Goal: Information Seeking & Learning: Learn about a topic

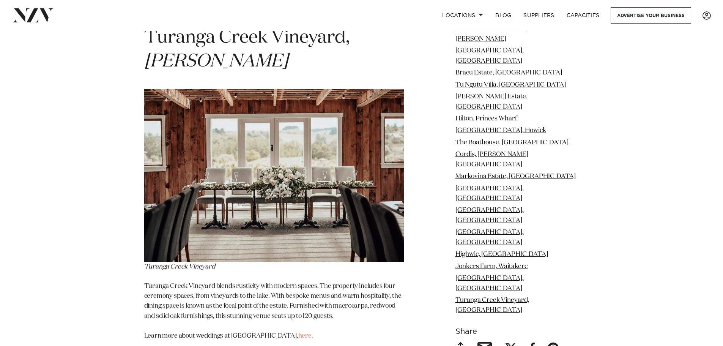
scroll to position [13096, 0]
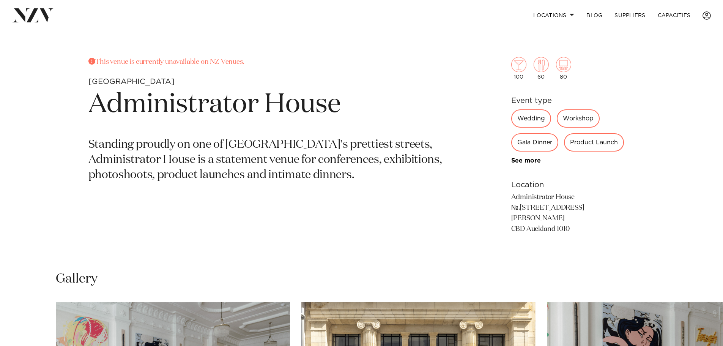
scroll to position [307, 0]
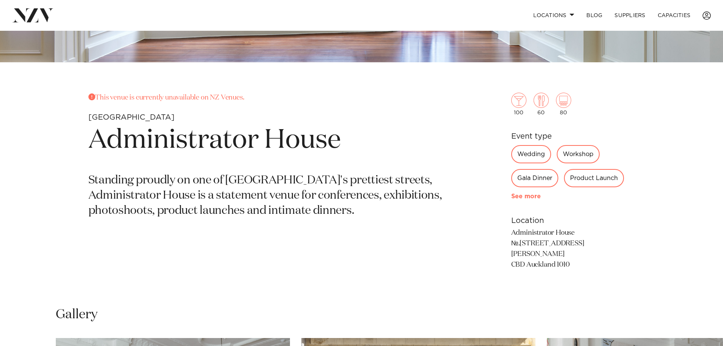
click at [523, 194] on link "See more" at bounding box center [540, 196] width 59 height 6
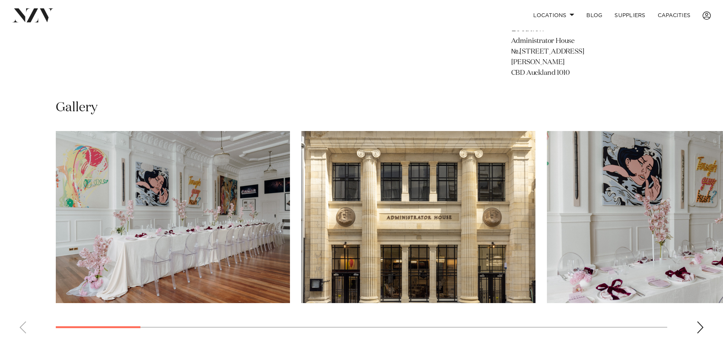
scroll to position [683, 0]
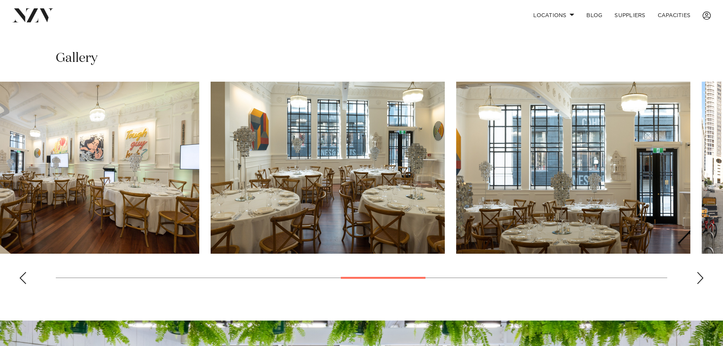
click at [404, 260] on swiper-container at bounding box center [361, 186] width 723 height 208
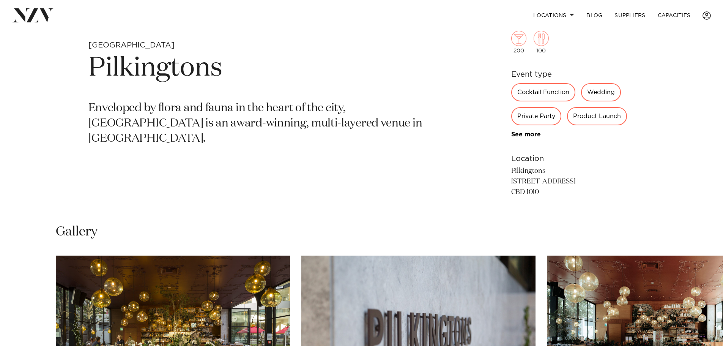
scroll to position [531, 0]
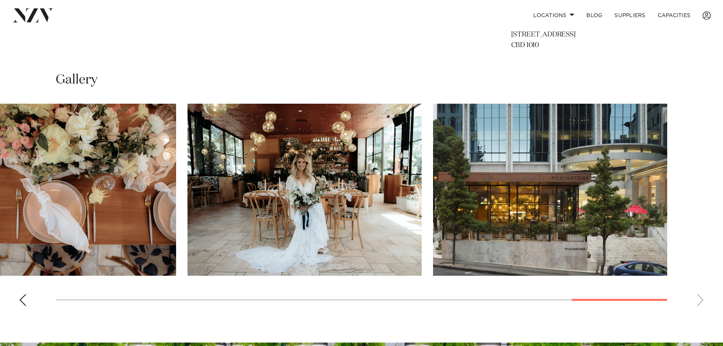
click at [668, 293] on swiper-container at bounding box center [361, 208] width 723 height 208
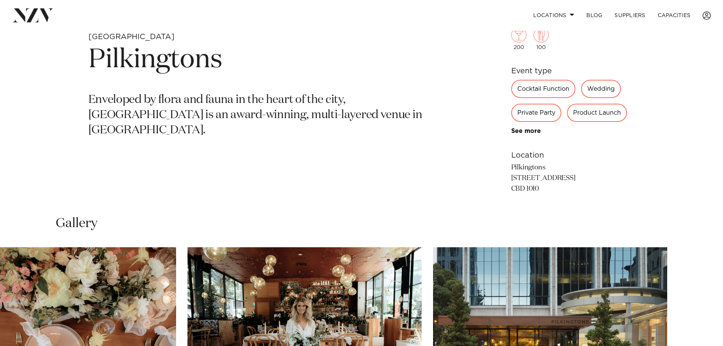
scroll to position [304, 0]
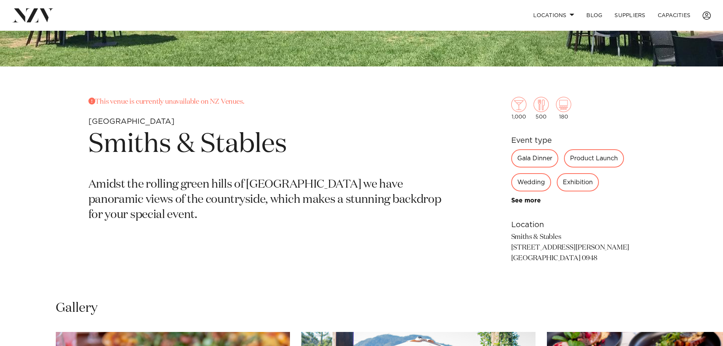
scroll to position [304, 0]
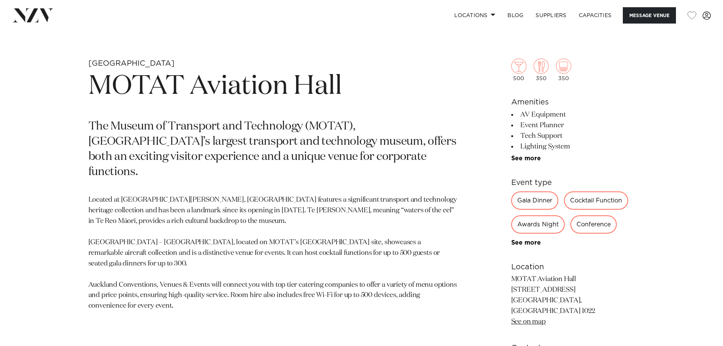
scroll to position [380, 0]
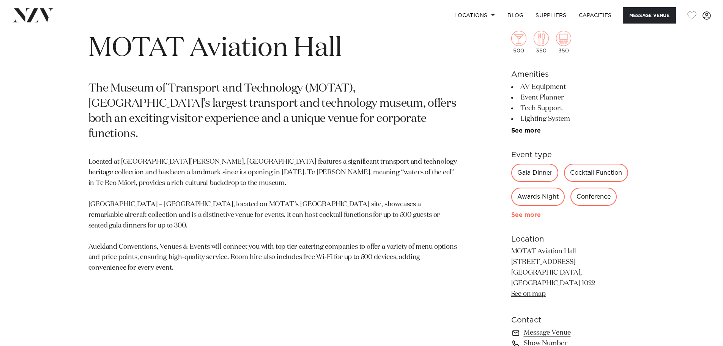
click at [537, 216] on link "See more" at bounding box center [540, 215] width 59 height 6
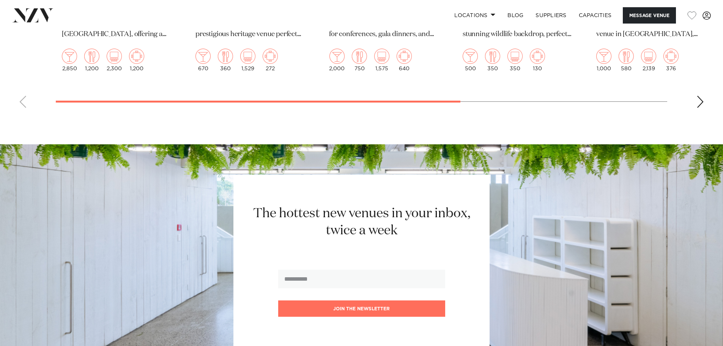
scroll to position [1670, 0]
